Goal: Check status: Check status

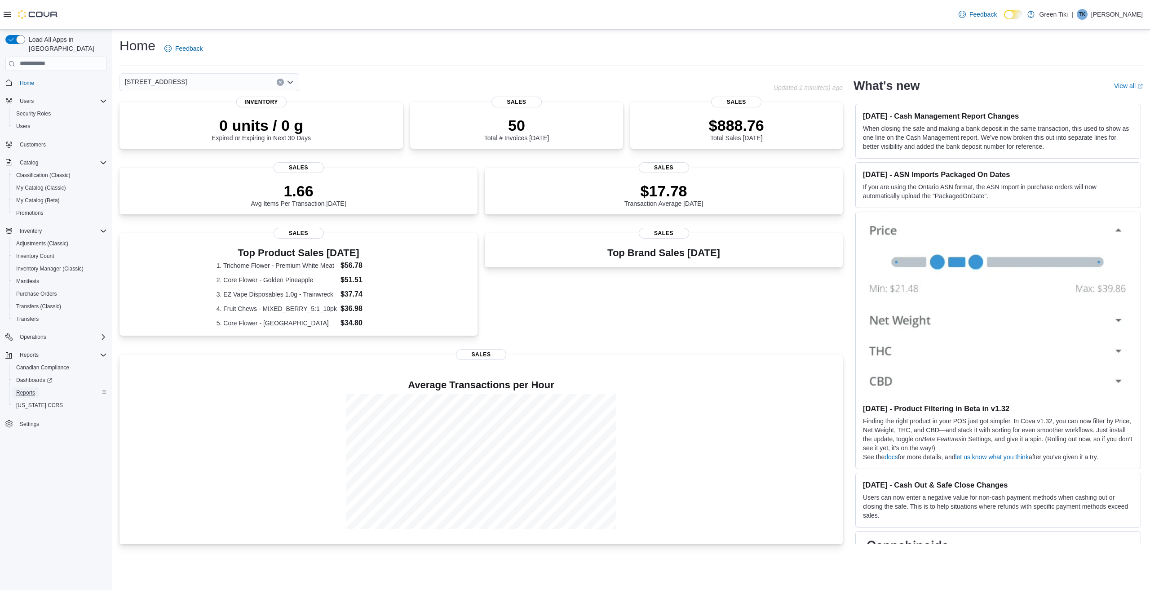
click at [27, 389] on span "Reports" at bounding box center [25, 392] width 19 height 7
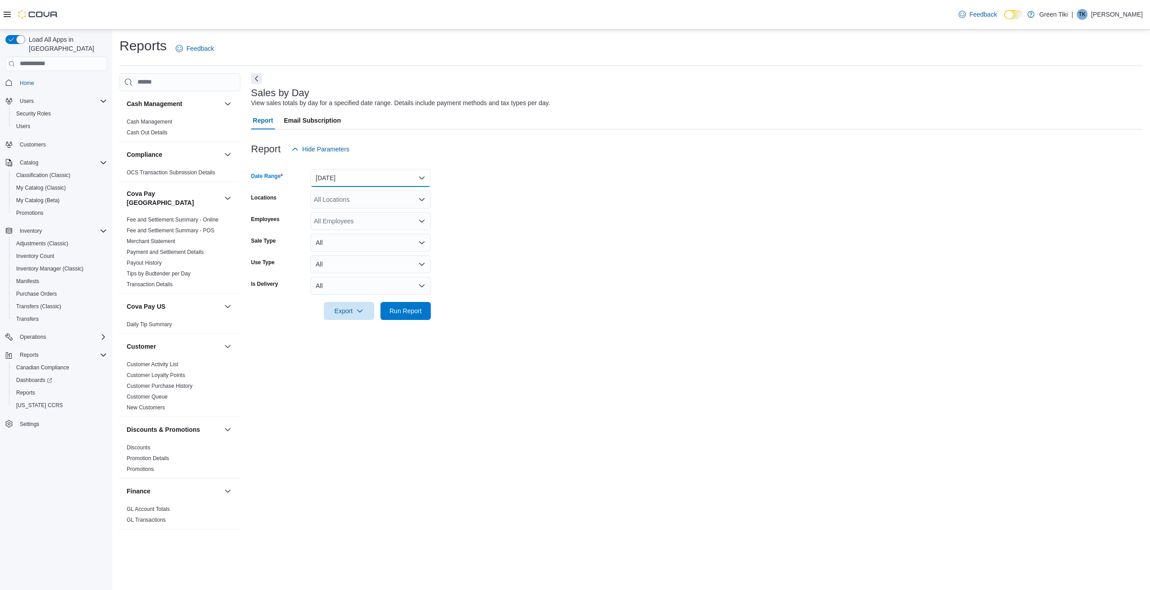
click at [373, 180] on button "[DATE]" at bounding box center [370, 178] width 120 height 18
click at [338, 214] on span "[DATE]" at bounding box center [376, 213] width 102 height 11
click at [414, 319] on span "Run Report" at bounding box center [406, 310] width 40 height 18
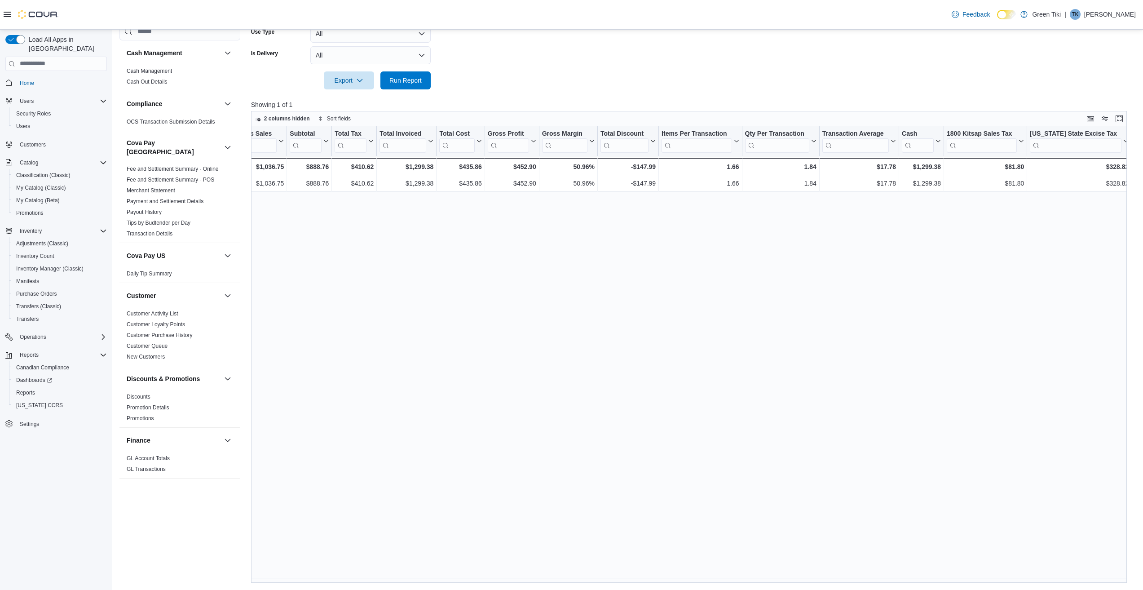
scroll to position [0, 336]
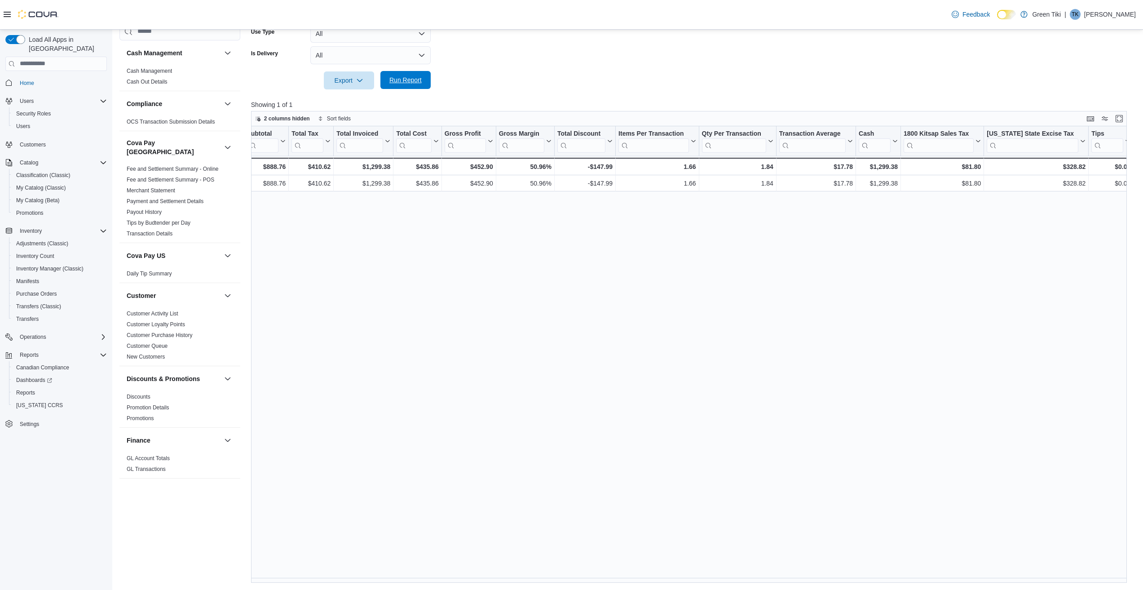
click at [405, 75] on span "Run Report" at bounding box center [406, 80] width 40 height 18
